Goal: Find specific page/section: Find specific page/section

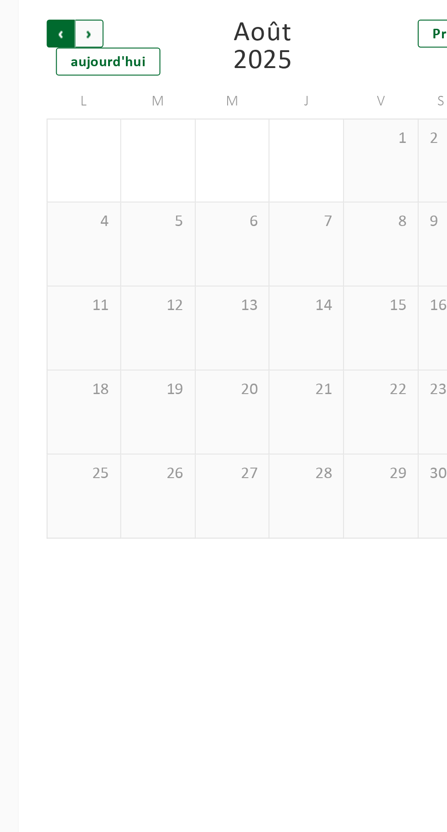
click at [46, 101] on span "Suivant" at bounding box center [44, 101] width 14 height 14
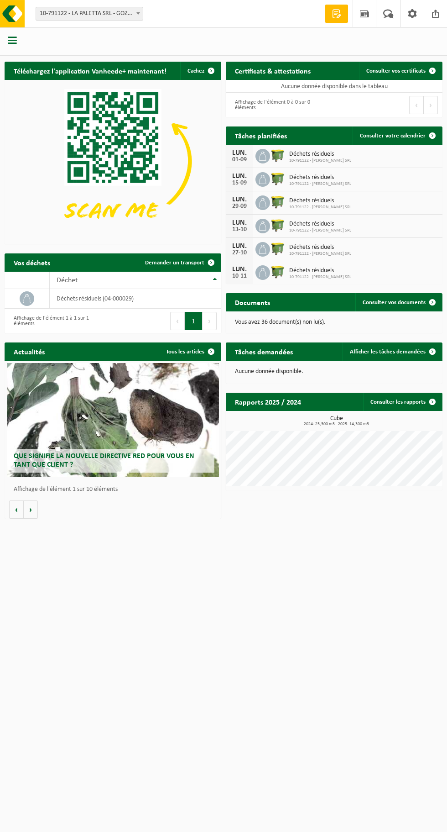
click at [12, 42] on span "button" at bounding box center [12, 40] width 9 height 9
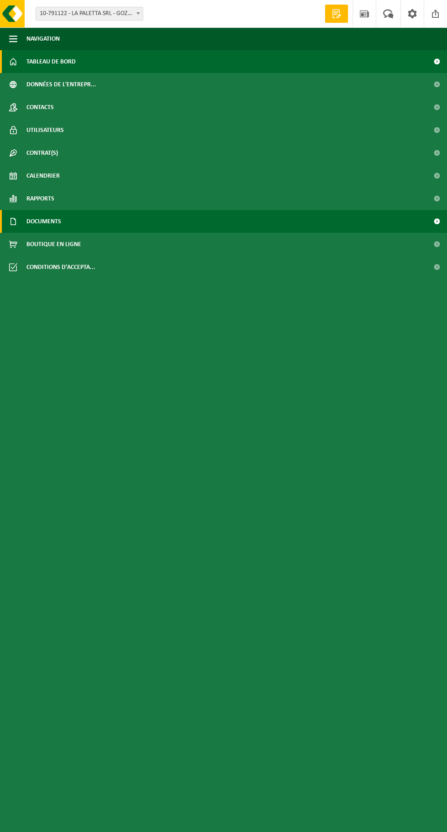
click at [60, 210] on span "Documents" at bounding box center [43, 221] width 35 height 23
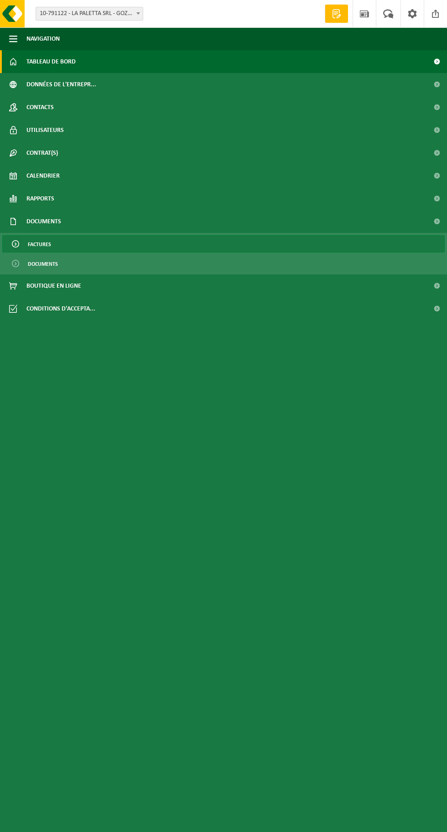
click at [52, 246] on link "Factures" at bounding box center [223, 243] width 443 height 17
